Goal: Find contact information: Find contact information

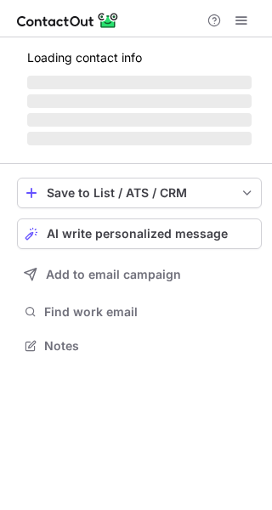
scroll to position [371, 272]
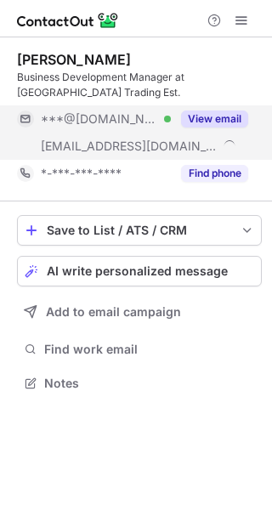
click at [216, 113] on button "View email" at bounding box center [214, 118] width 67 height 17
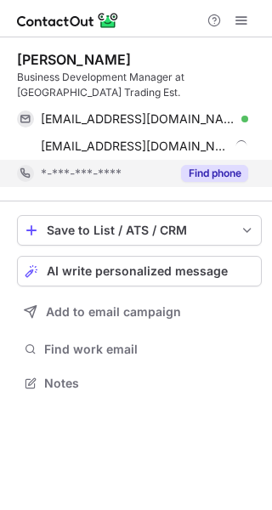
click at [207, 172] on button "Find phone" at bounding box center [214, 173] width 67 height 17
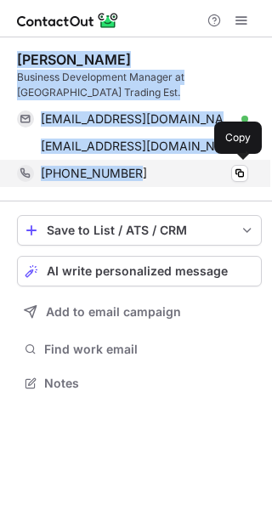
drag, startPoint x: 14, startPoint y: 59, endPoint x: 139, endPoint y: 180, distance: 174.2
click at [139, 180] on div "Tareq Al-Taher Business Development Manager at Dar Al-Fursan Trading Est. tareq…" at bounding box center [136, 222] width 272 height 371
copy div "Tareq Al-Taher Business Development Manager at Dar Al-Fursan Trading Est. tareq…"
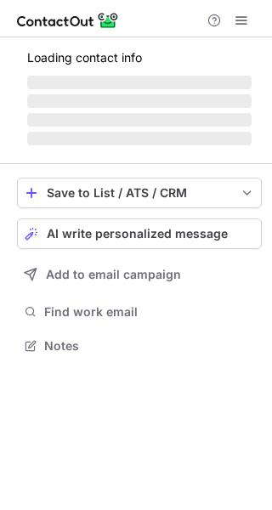
scroll to position [329, 272]
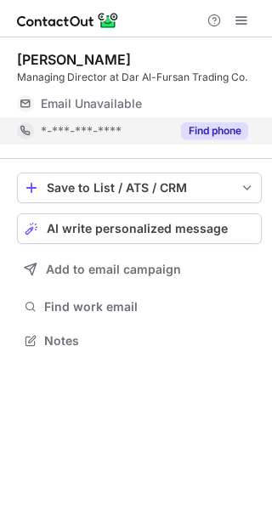
click at [205, 128] on button "Find phone" at bounding box center [214, 130] width 67 height 17
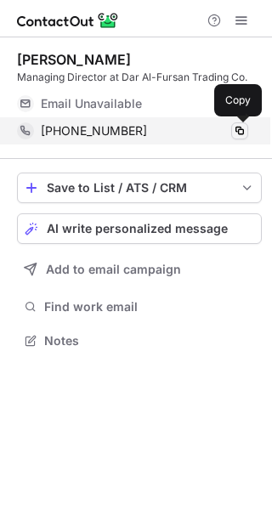
click at [238, 128] on span at bounding box center [240, 131] width 14 height 14
